Goal: Find specific page/section: Find specific page/section

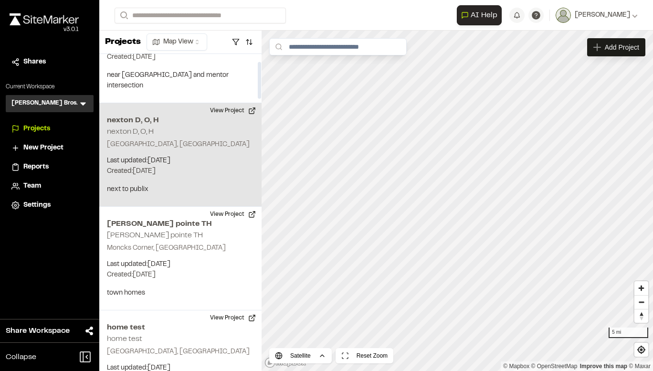
scroll to position [65, 0]
click at [188, 155] on p "Last updated: [DATE]" at bounding box center [180, 160] width 147 height 11
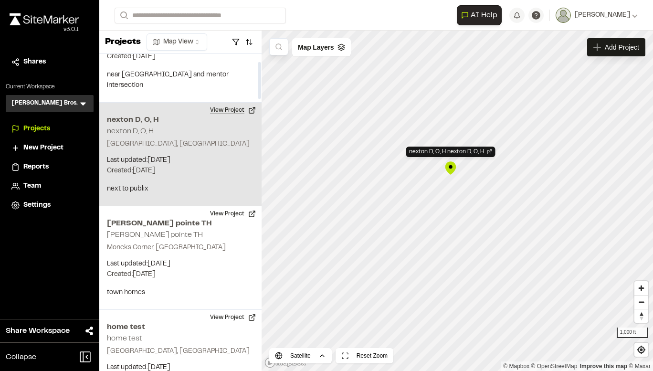
click at [245, 103] on button "View Project" at bounding box center [232, 110] width 57 height 15
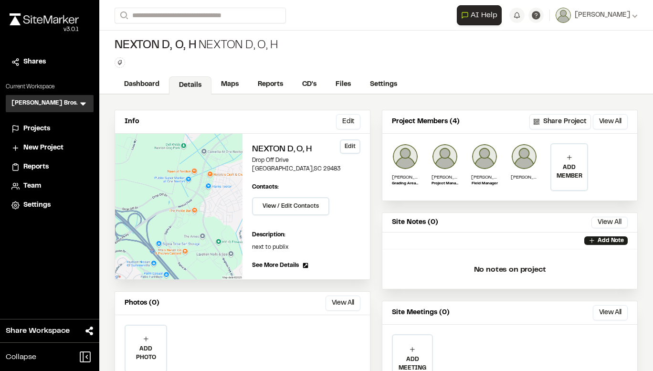
scroll to position [50, 0]
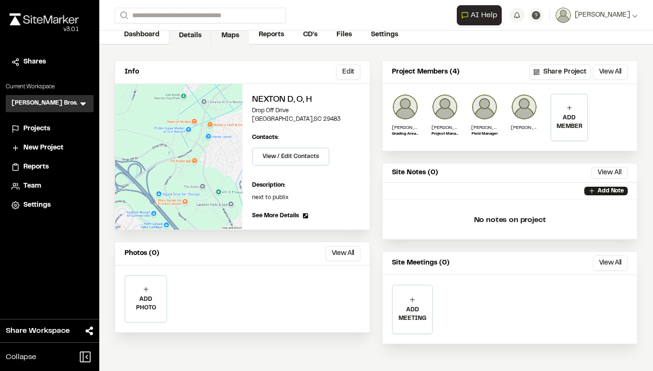
click at [236, 36] on link "Maps" at bounding box center [231, 36] width 38 height 18
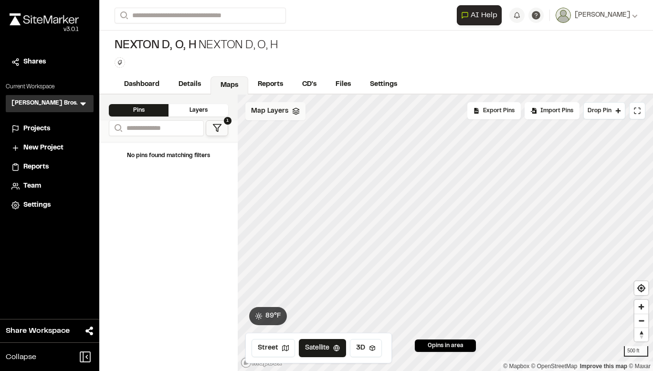
click at [270, 119] on div "Map Layers" at bounding box center [275, 111] width 60 height 18
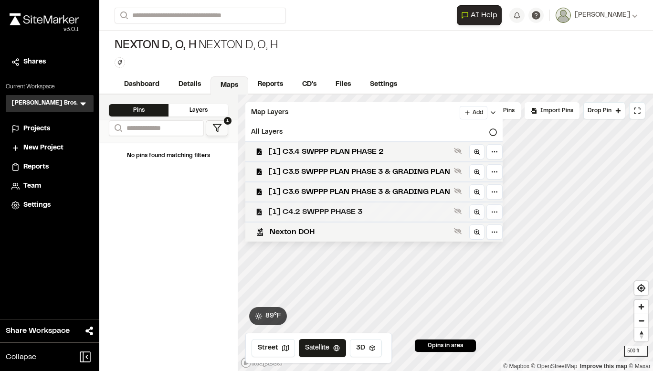
click at [353, 208] on span "[1] C4.2 SWPPP PHASE 3" at bounding box center [359, 211] width 182 height 11
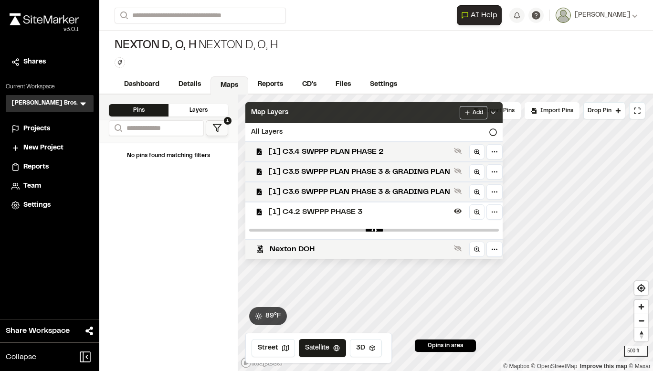
click at [495, 114] on icon at bounding box center [494, 113] width 8 height 8
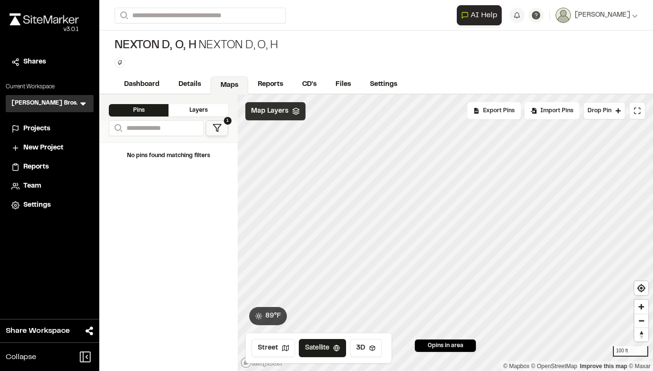
click at [234, 371] on html "**********" at bounding box center [326, 185] width 653 height 371
click at [370, 350] on icon at bounding box center [372, 348] width 7 height 7
click at [336, 347] on circle at bounding box center [339, 348] width 6 height 6
click at [323, 344] on button "Satellite" at bounding box center [322, 348] width 47 height 18
click at [278, 107] on span "Map Layers" at bounding box center [269, 111] width 37 height 11
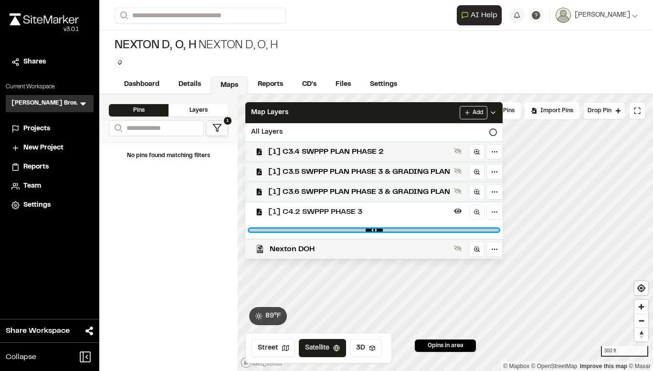
type 3"] "*"
drag, startPoint x: 491, startPoint y: 230, endPoint x: 533, endPoint y: 251, distance: 47.0
click at [499, 232] on 3"] "range" at bounding box center [374, 230] width 250 height 3
click at [459, 210] on icon at bounding box center [458, 211] width 8 height 8
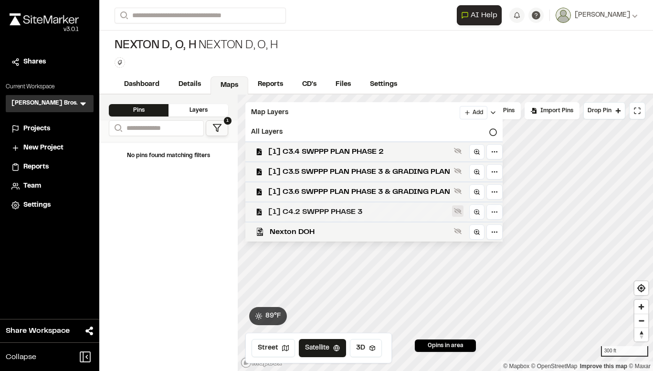
click at [459, 210] on icon at bounding box center [458, 211] width 8 height 8
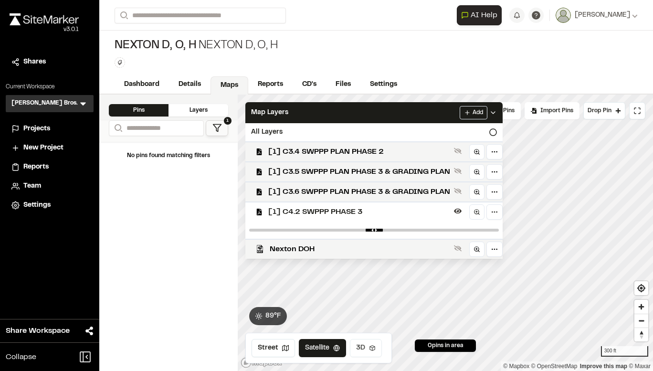
click at [364, 346] on button "3D" at bounding box center [366, 348] width 32 height 18
click at [331, 350] on button "Satellite" at bounding box center [324, 348] width 50 height 18
click at [331, 350] on button "Satellite" at bounding box center [322, 348] width 47 height 18
click at [325, 130] on div "All Layers" at bounding box center [373, 132] width 257 height 18
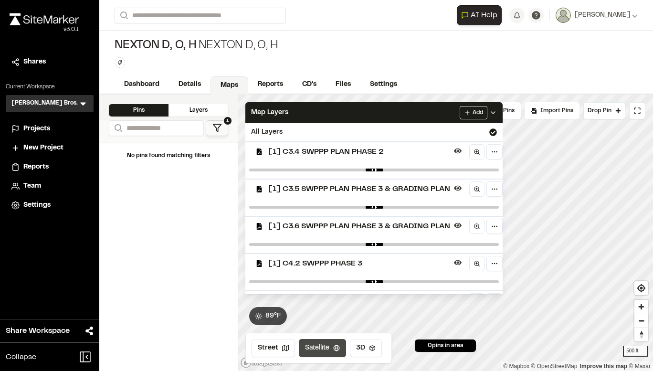
click at [335, 343] on button "Satellite" at bounding box center [322, 348] width 47 height 18
click at [191, 195] on div "No pins found matching filters" at bounding box center [168, 256] width 138 height 229
click at [269, 85] on link "Reports" at bounding box center [270, 85] width 45 height 18
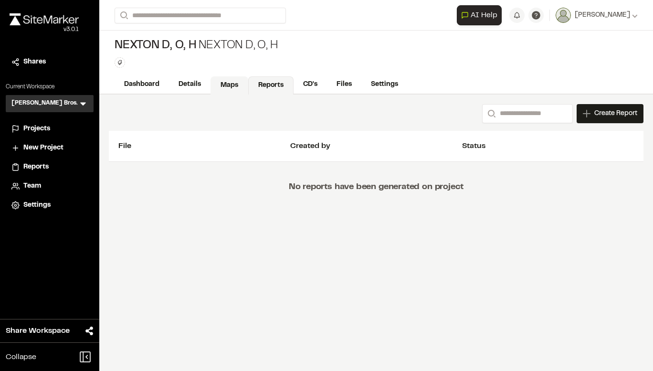
click at [235, 85] on link "Maps" at bounding box center [230, 85] width 38 height 18
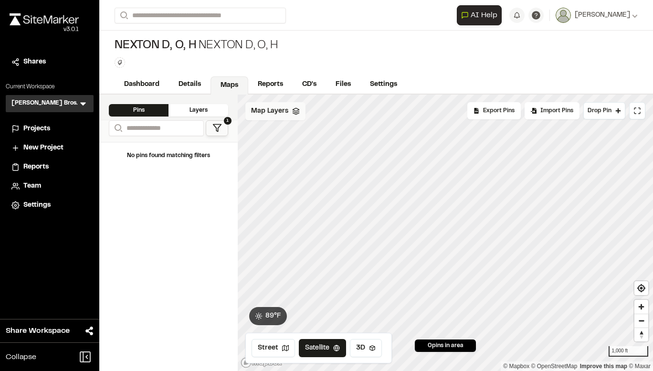
click at [287, 114] on div "Map Layers" at bounding box center [275, 111] width 60 height 18
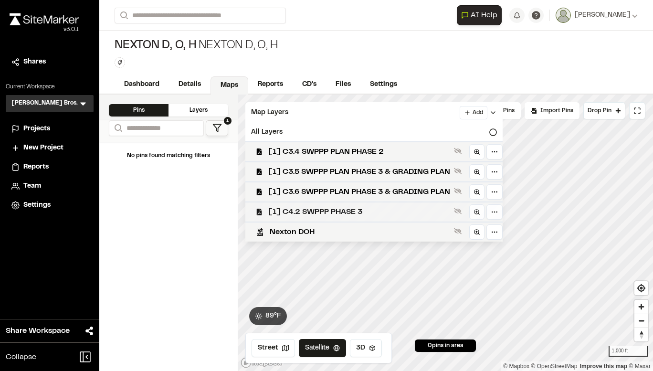
click at [390, 213] on span "[1] C4.2 SWPPP PHASE 3" at bounding box center [359, 211] width 182 height 11
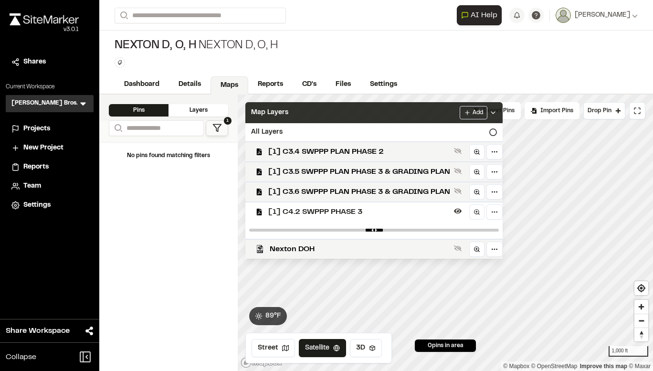
click at [279, 108] on span "Map Layers" at bounding box center [269, 112] width 37 height 11
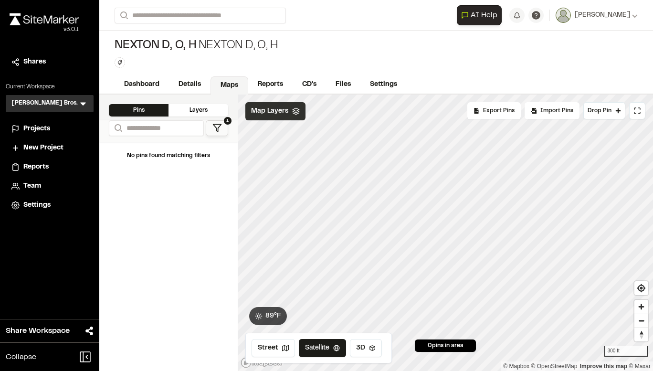
click at [300, 118] on div "Map Layers" at bounding box center [275, 111] width 60 height 18
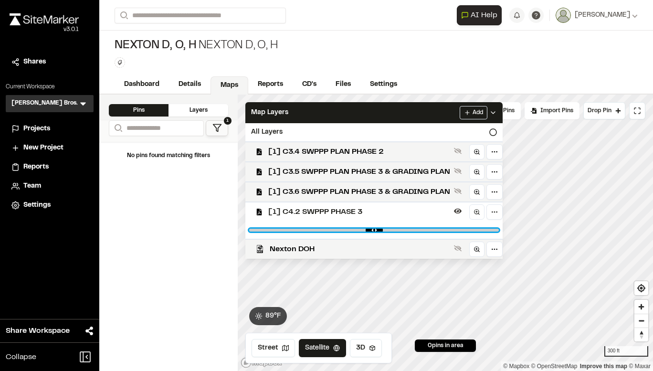
drag, startPoint x: 495, startPoint y: 230, endPoint x: 324, endPoint y: 238, distance: 171.2
type 3"] "****"
click at [324, 232] on 3"] "range" at bounding box center [374, 230] width 250 height 3
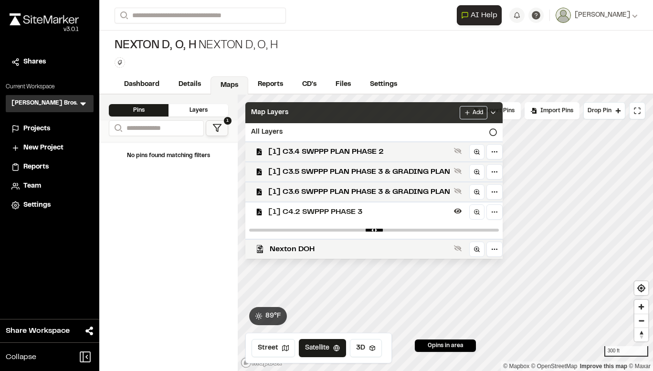
click at [308, 110] on div "Map Layers Add" at bounding box center [373, 112] width 257 height 21
